Goal: Transaction & Acquisition: Download file/media

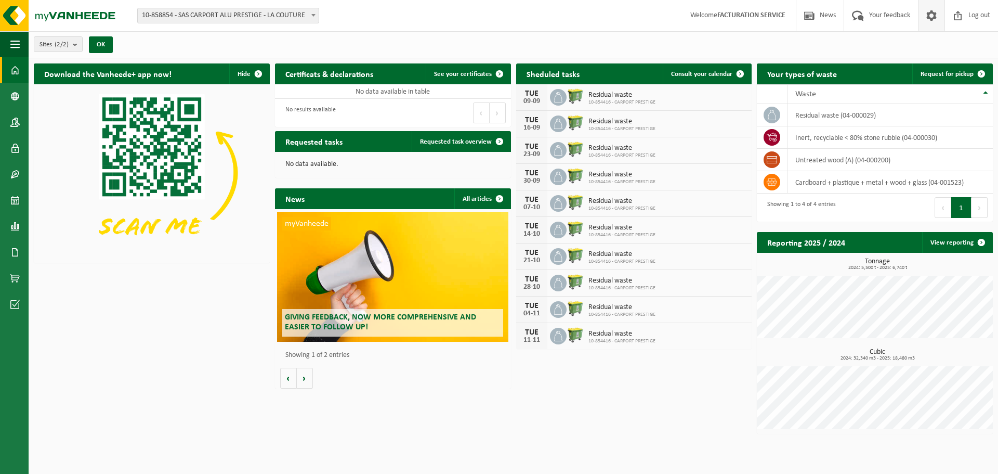
click at [930, 17] on span at bounding box center [932, 15] width 16 height 31
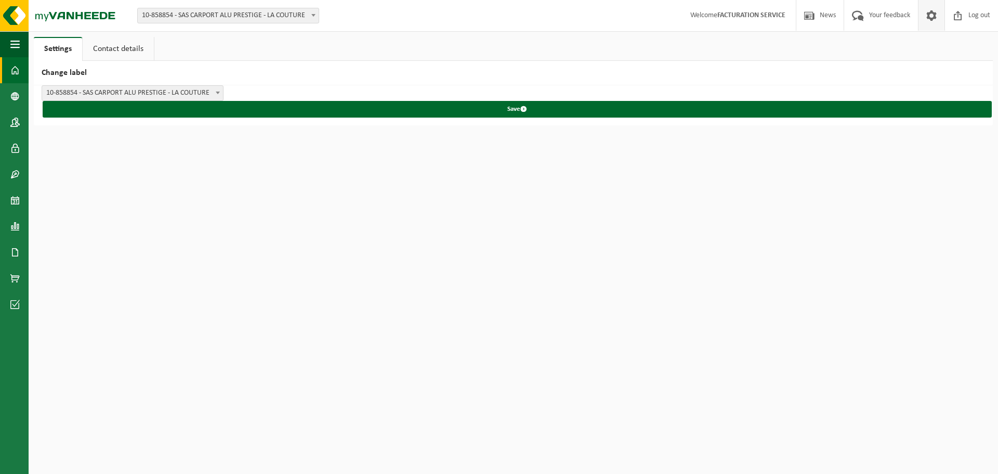
click at [13, 73] on span at bounding box center [14, 70] width 9 height 26
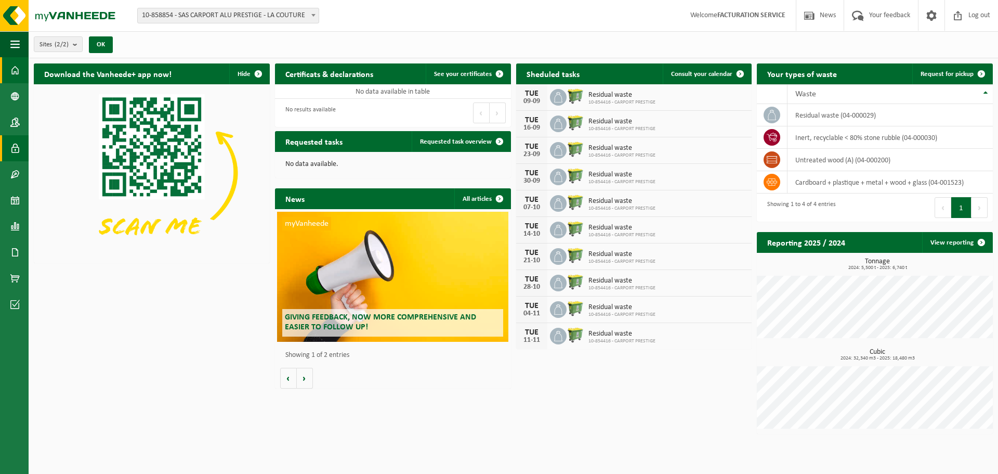
click at [14, 148] on span at bounding box center [14, 148] width 9 height 26
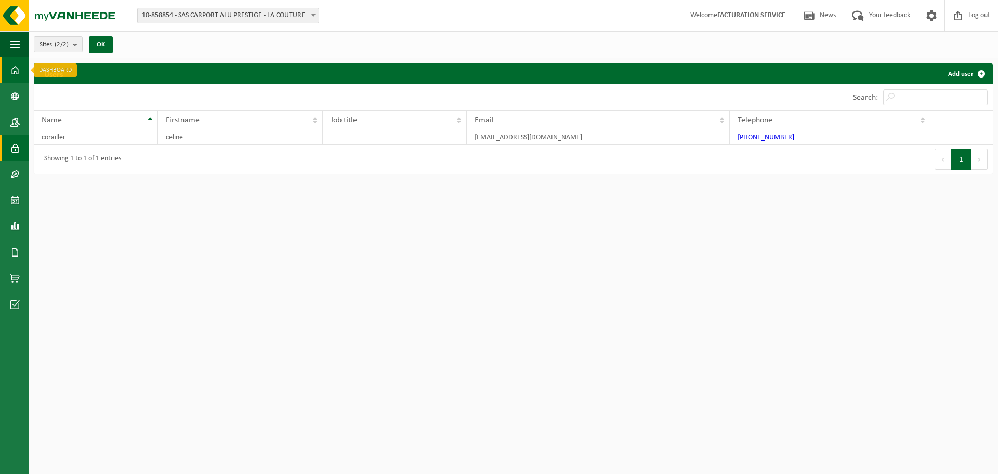
click at [18, 73] on span at bounding box center [14, 70] width 9 height 26
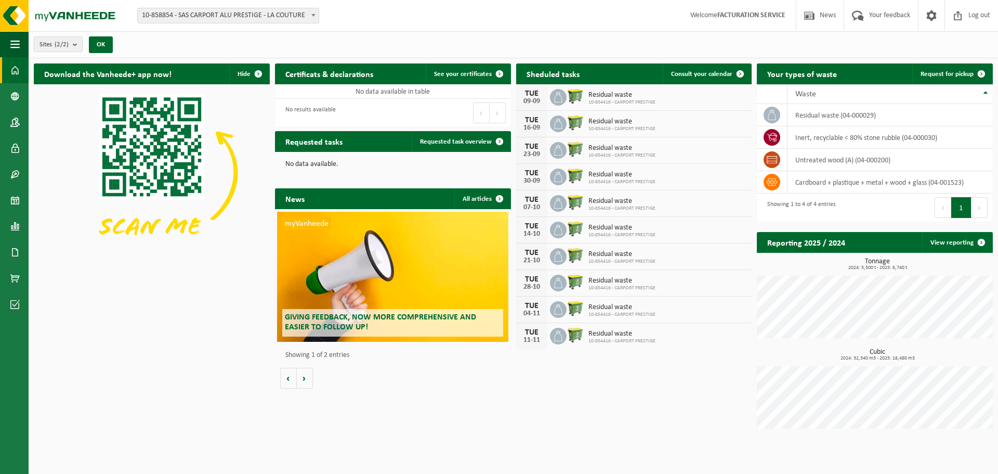
drag, startPoint x: 782, startPoint y: 0, endPoint x: 888, endPoint y: 49, distance: 116.3
click at [888, 49] on div "Sites (2/2) Select all Deselect all Select the active items SAS CARPORT ALU PRE…" at bounding box center [514, 44] width 970 height 27
click at [11, 49] on span "button" at bounding box center [14, 44] width 9 height 26
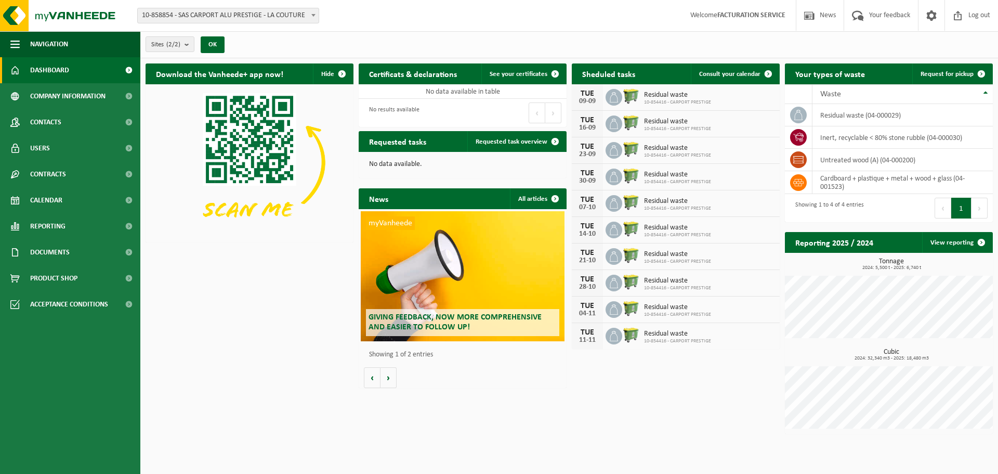
click at [252, 367] on div "Download the Vanheede+ app now! Hide Certificats & declarations See your certif…" at bounding box center [569, 248] width 853 height 381
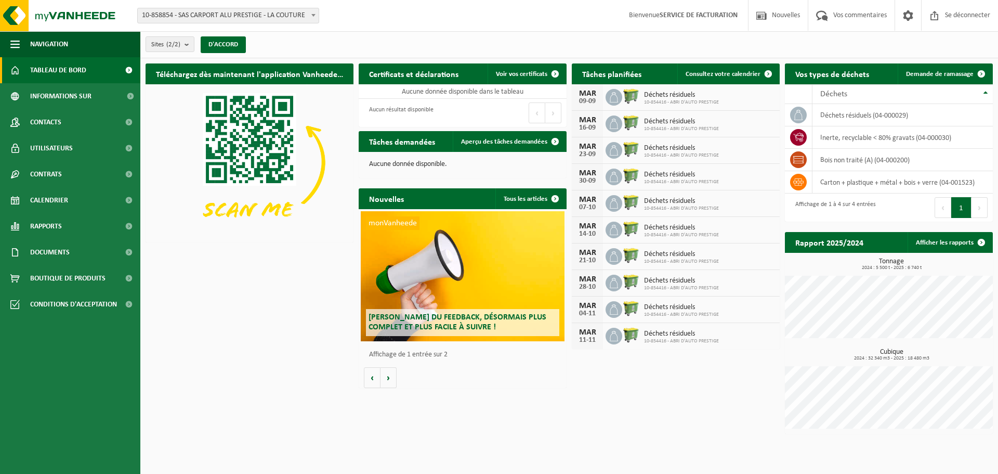
drag, startPoint x: 720, startPoint y: 42, endPoint x: 702, endPoint y: 42, distance: 17.7
click at [720, 42] on div "Sites (2/2) Tout sélectionner Désélectionner tout Sélectionnez les éléments act…" at bounding box center [569, 44] width 858 height 27
click at [53, 254] on font "Documents" at bounding box center [50, 253] width 40 height 8
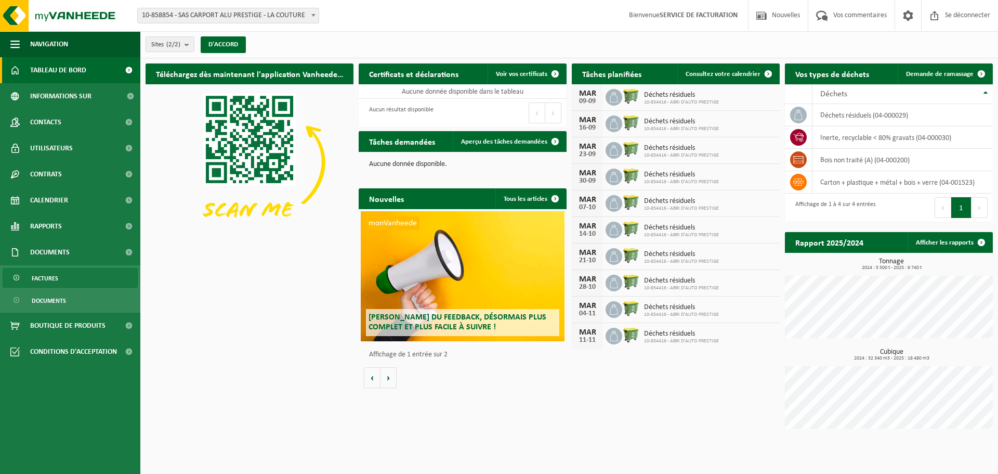
click at [46, 279] on font "Factures" at bounding box center [45, 279] width 27 height 6
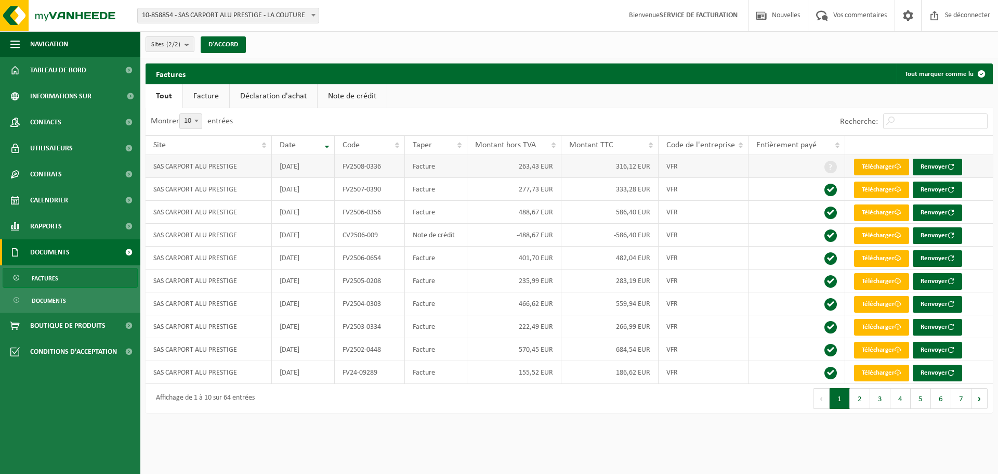
click at [877, 165] on font "Télécharger" at bounding box center [878, 166] width 33 height 7
